Goal: Navigation & Orientation: Find specific page/section

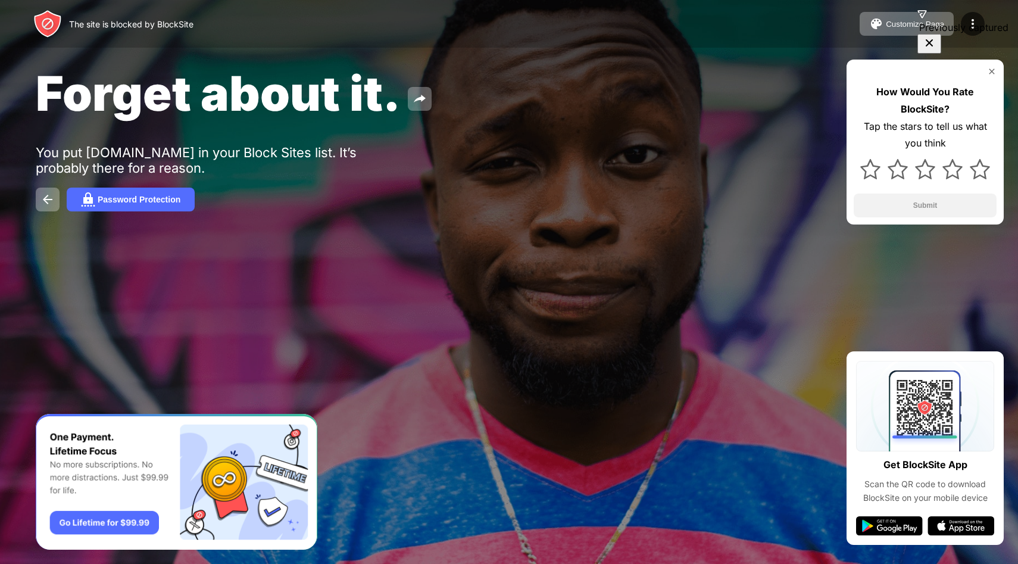
click at [316, 230] on div "Forget about it. You put facebook.com in your Block Sites list. It’s probably t…" at bounding box center [509, 138] width 1018 height 276
